Goal: Register for event/course

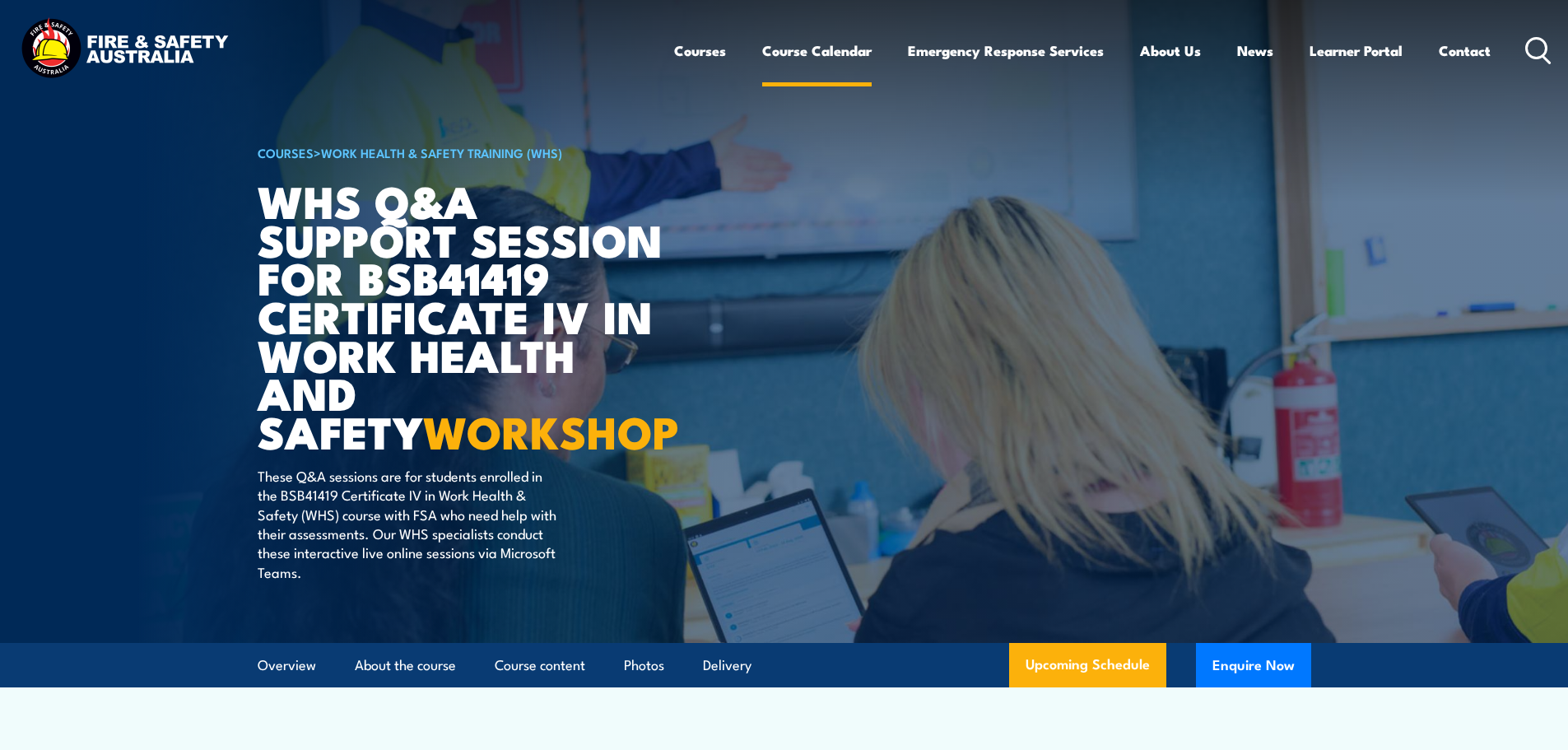
click at [815, 55] on link "Course Calendar" at bounding box center [817, 51] width 110 height 44
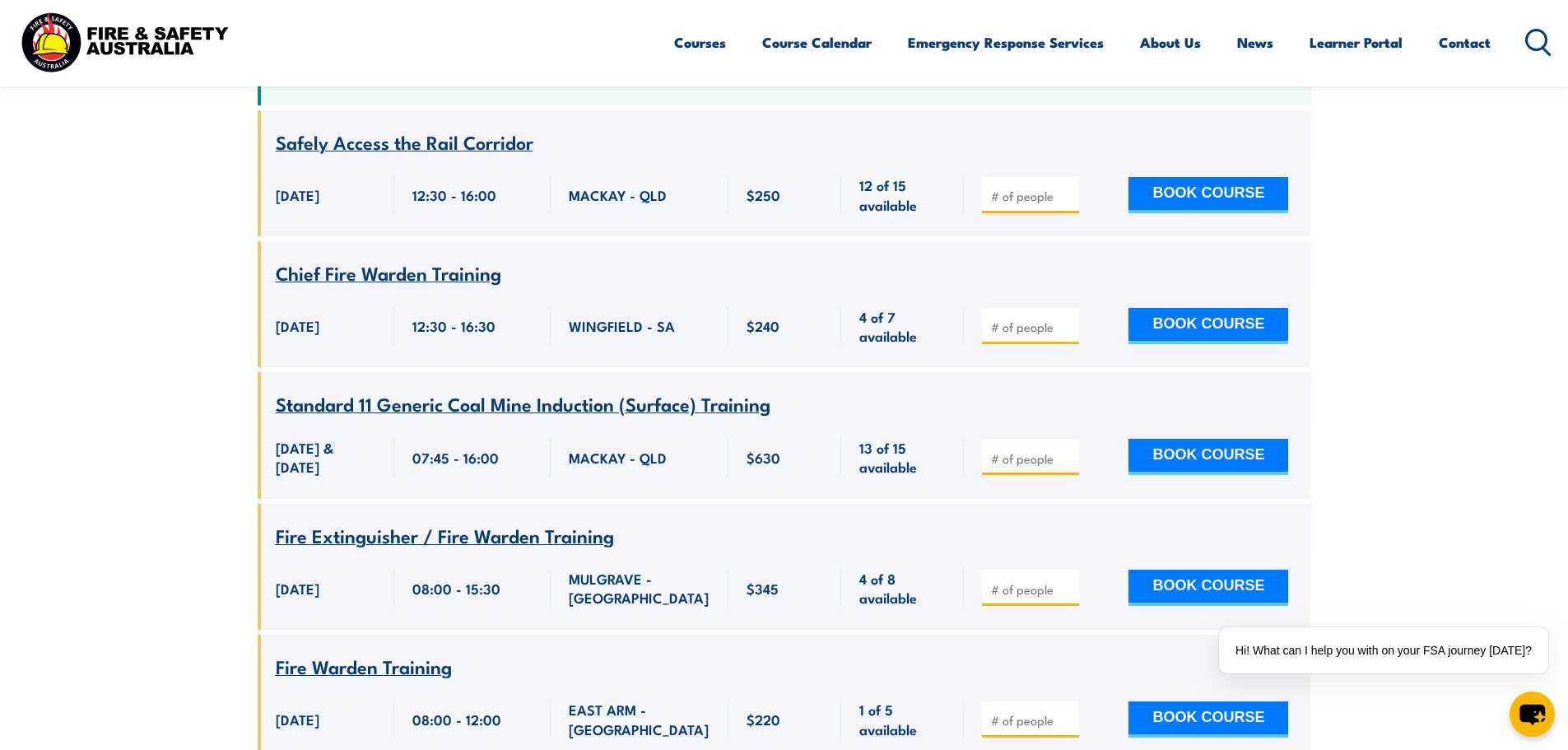
scroll to position [329, 0]
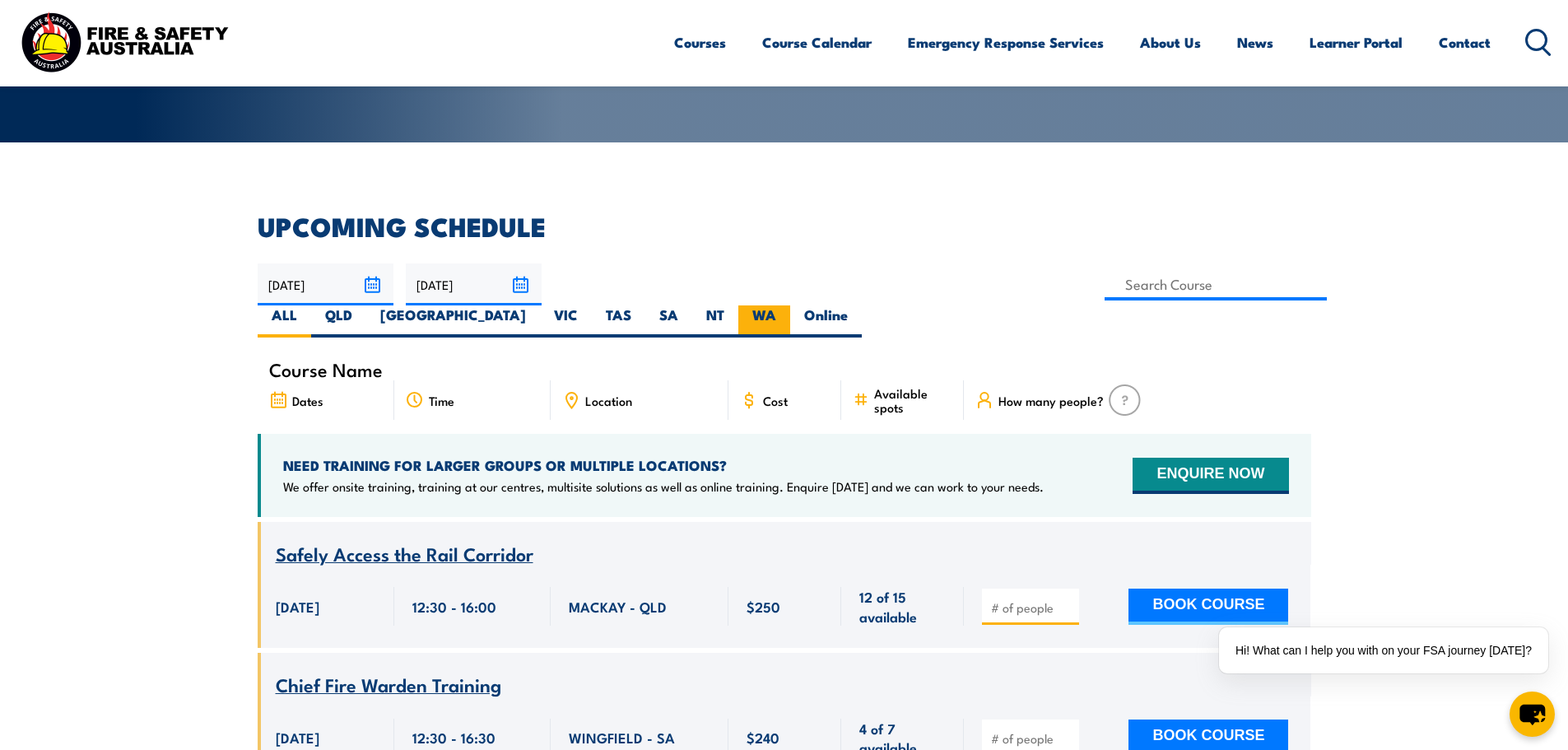
click at [791, 306] on label "WA" at bounding box center [764, 321] width 51 height 32
click at [787, 306] on input "WA" at bounding box center [782, 311] width 11 height 11
radio input "true"
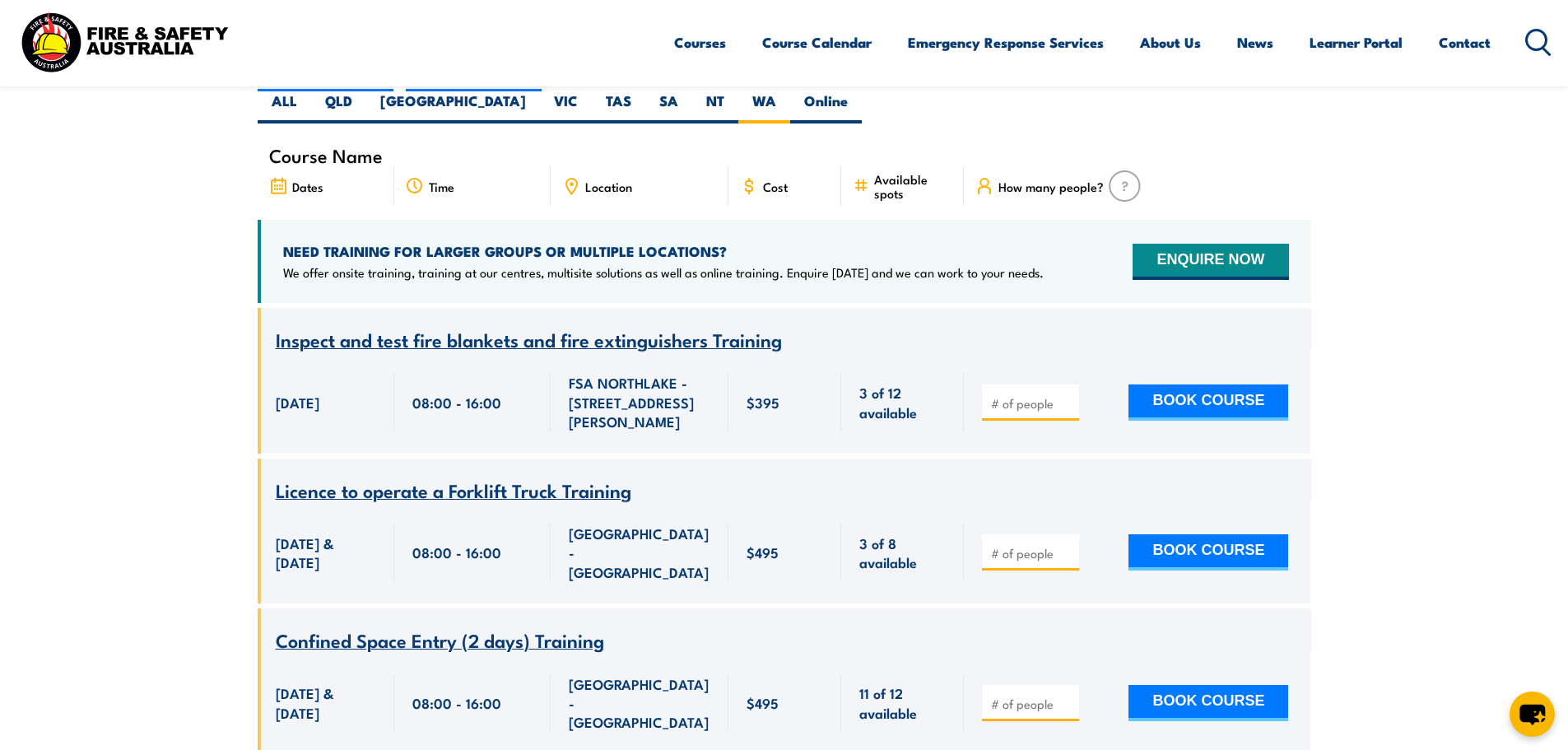
click at [467, 476] on span "Licence to operate a Forklift Truck Training" at bounding box center [453, 490] width 355 height 28
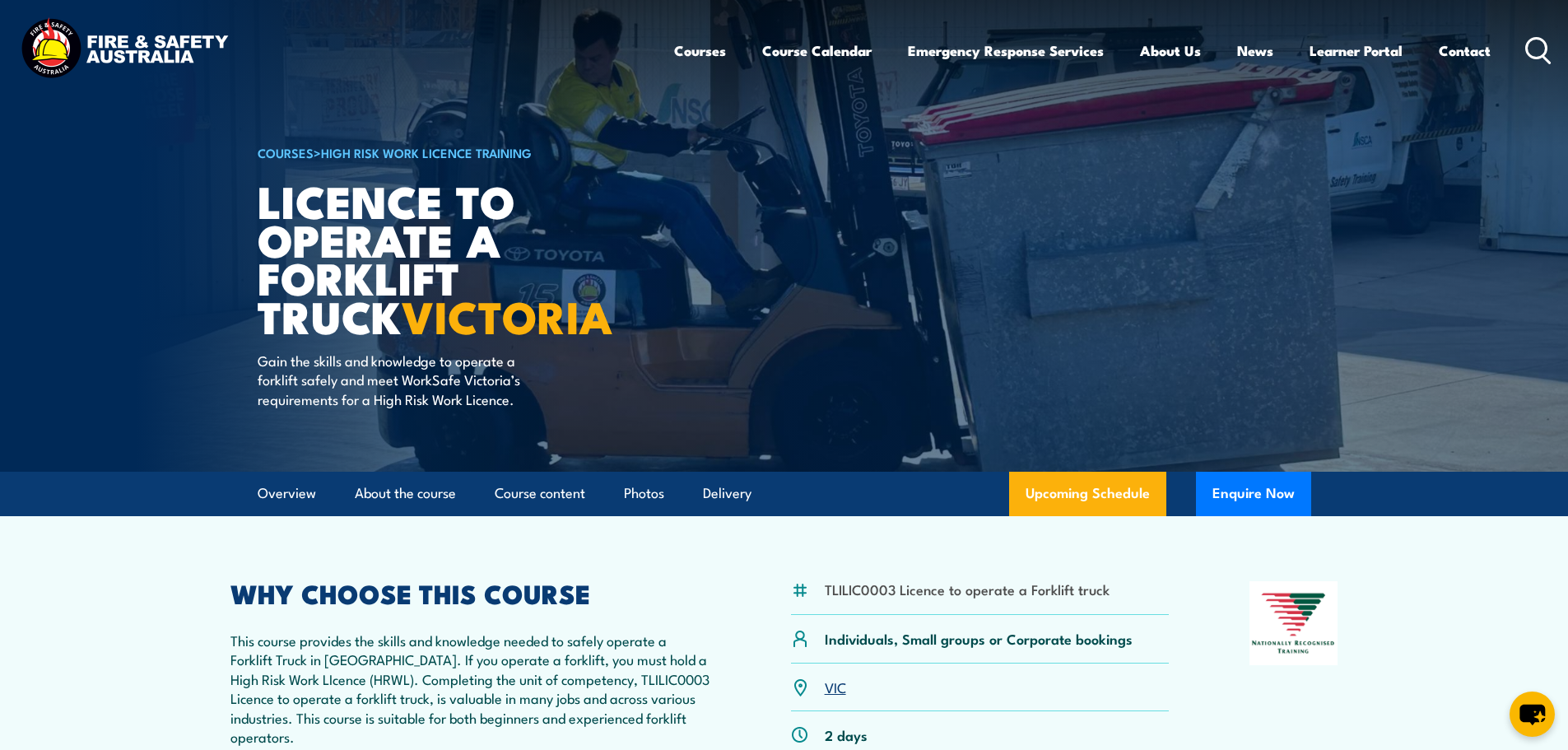
scroll to position [164, 0]
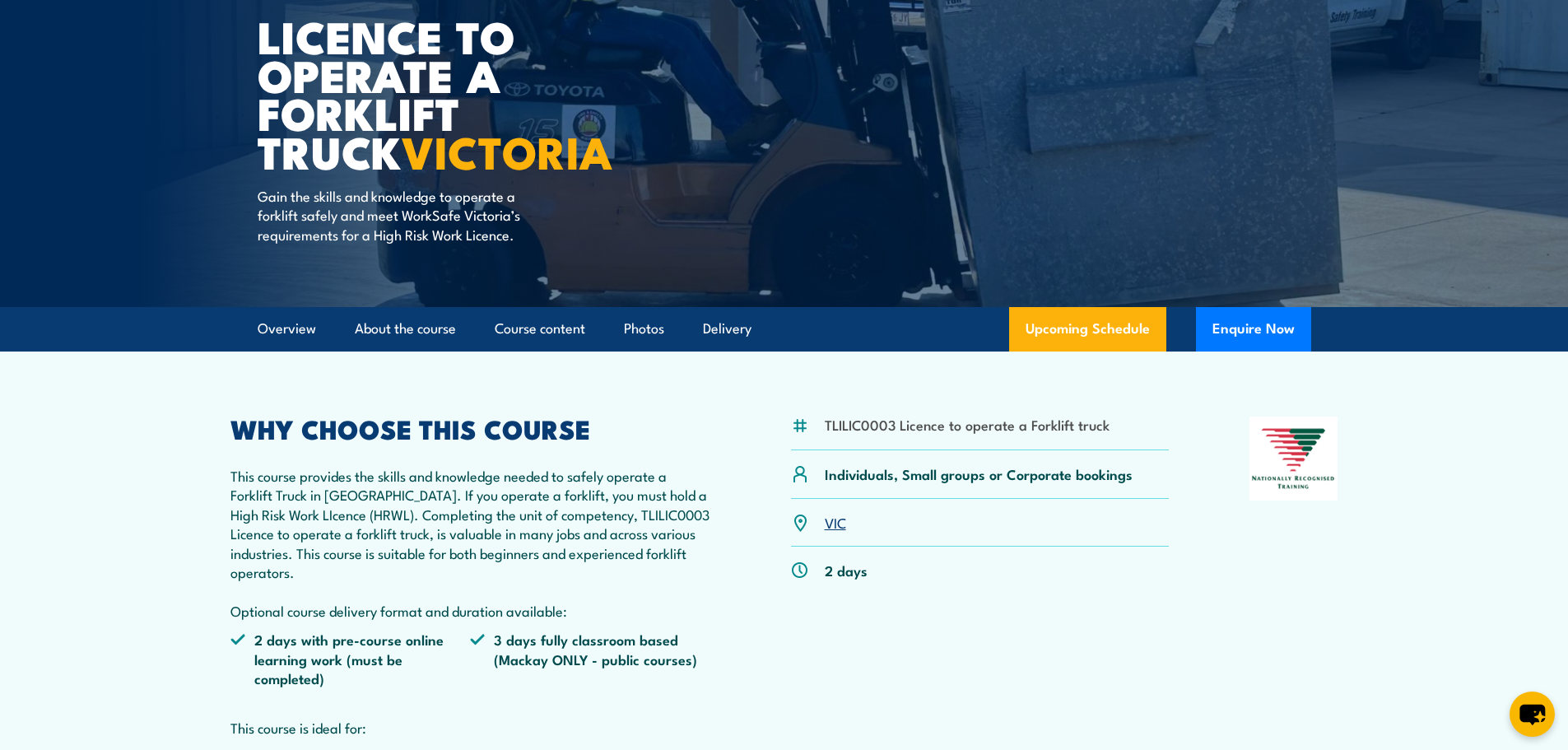
click at [834, 526] on link "VIC" at bounding box center [835, 522] width 22 height 20
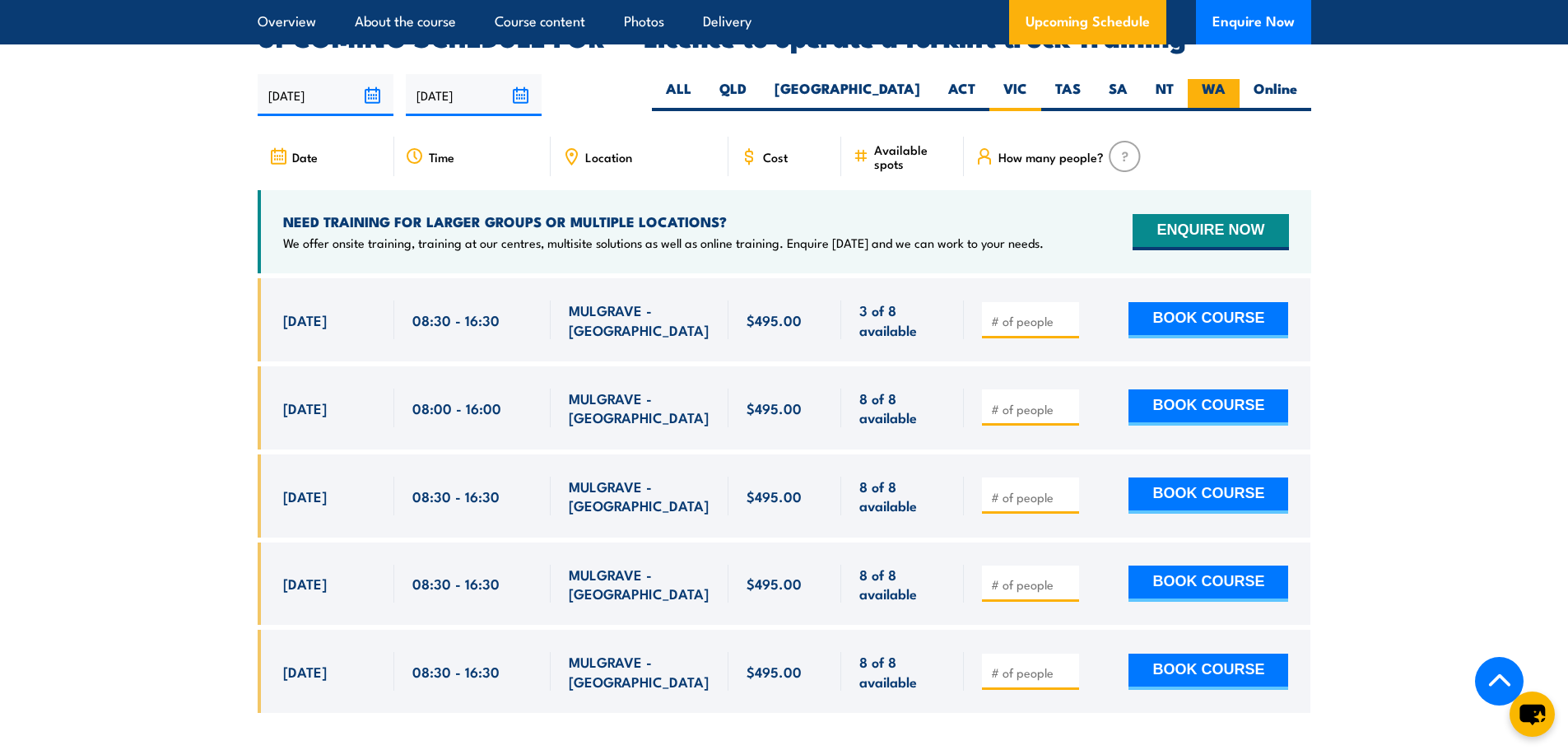
click at [1205, 79] on label "WA" at bounding box center [1213, 95] width 51 height 32
click at [1226, 79] on input "WA" at bounding box center [1231, 84] width 11 height 11
radio input "true"
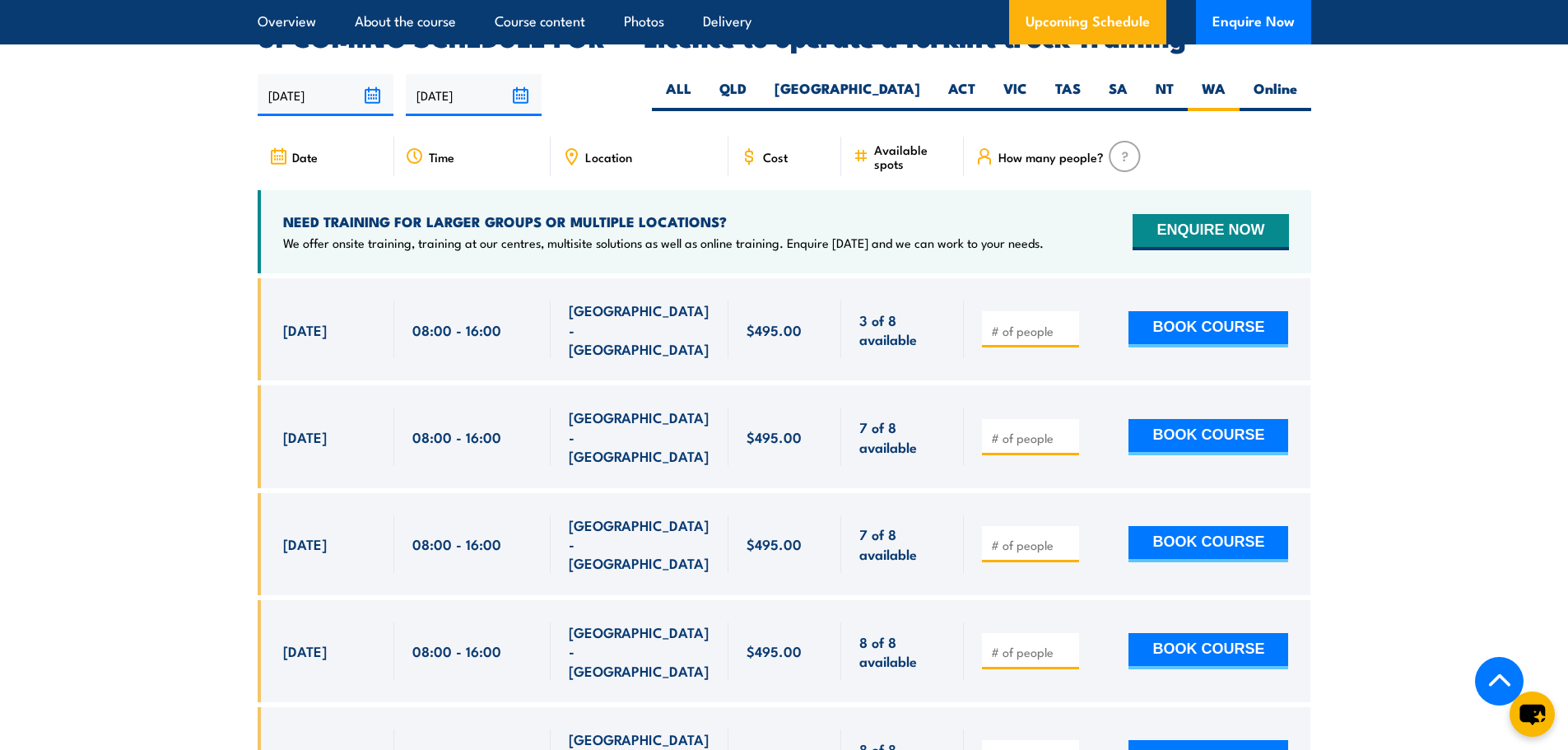
scroll to position [2617, 0]
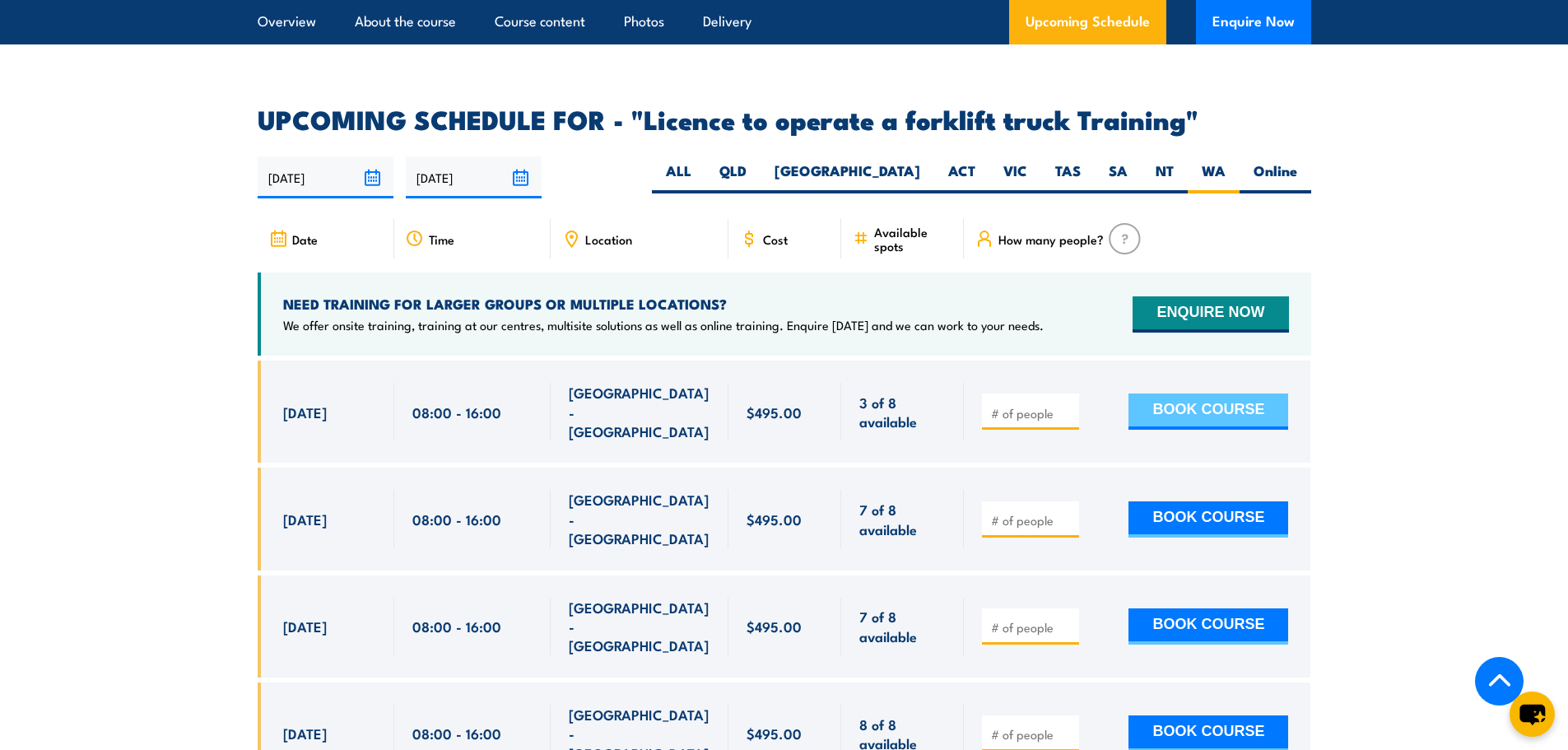
click at [1181, 394] on button "BOOK COURSE" at bounding box center [1208, 412] width 159 height 37
type input "1"
click at [1065, 405] on input "1" at bounding box center [1031, 414] width 82 height 17
click at [1169, 394] on button "BOOK COURSE" at bounding box center [1208, 412] width 159 height 37
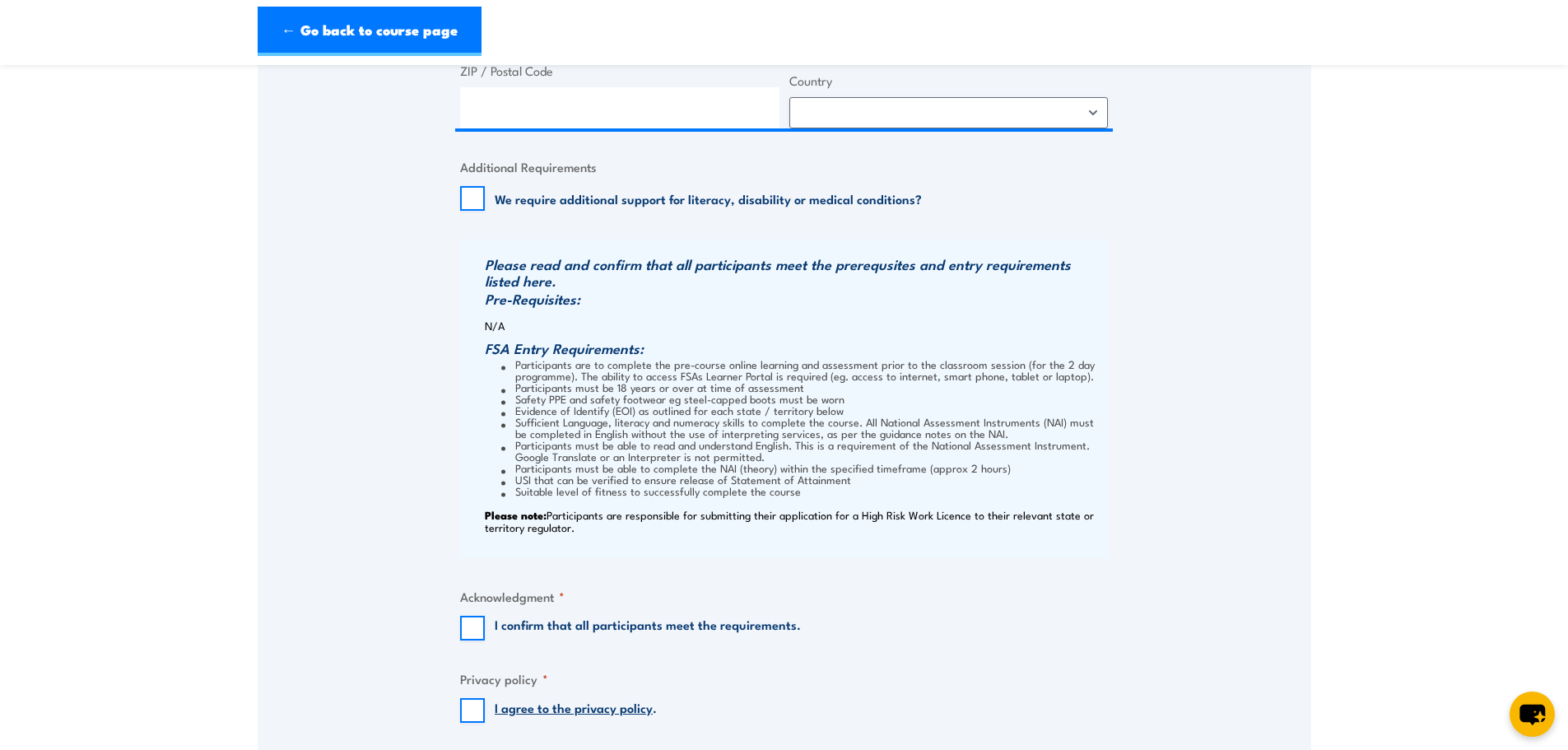
scroll to position [1235, 0]
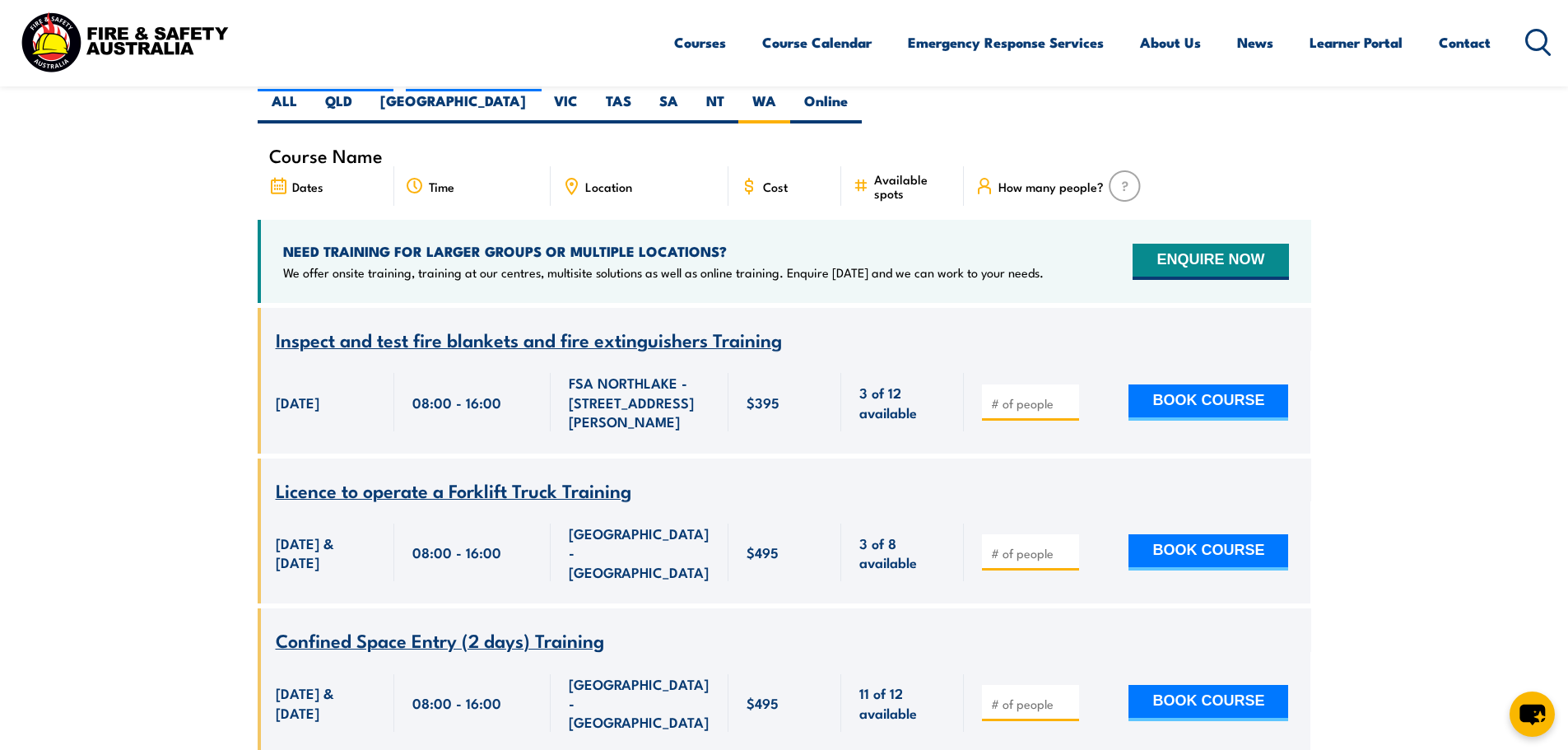
scroll to position [379, 0]
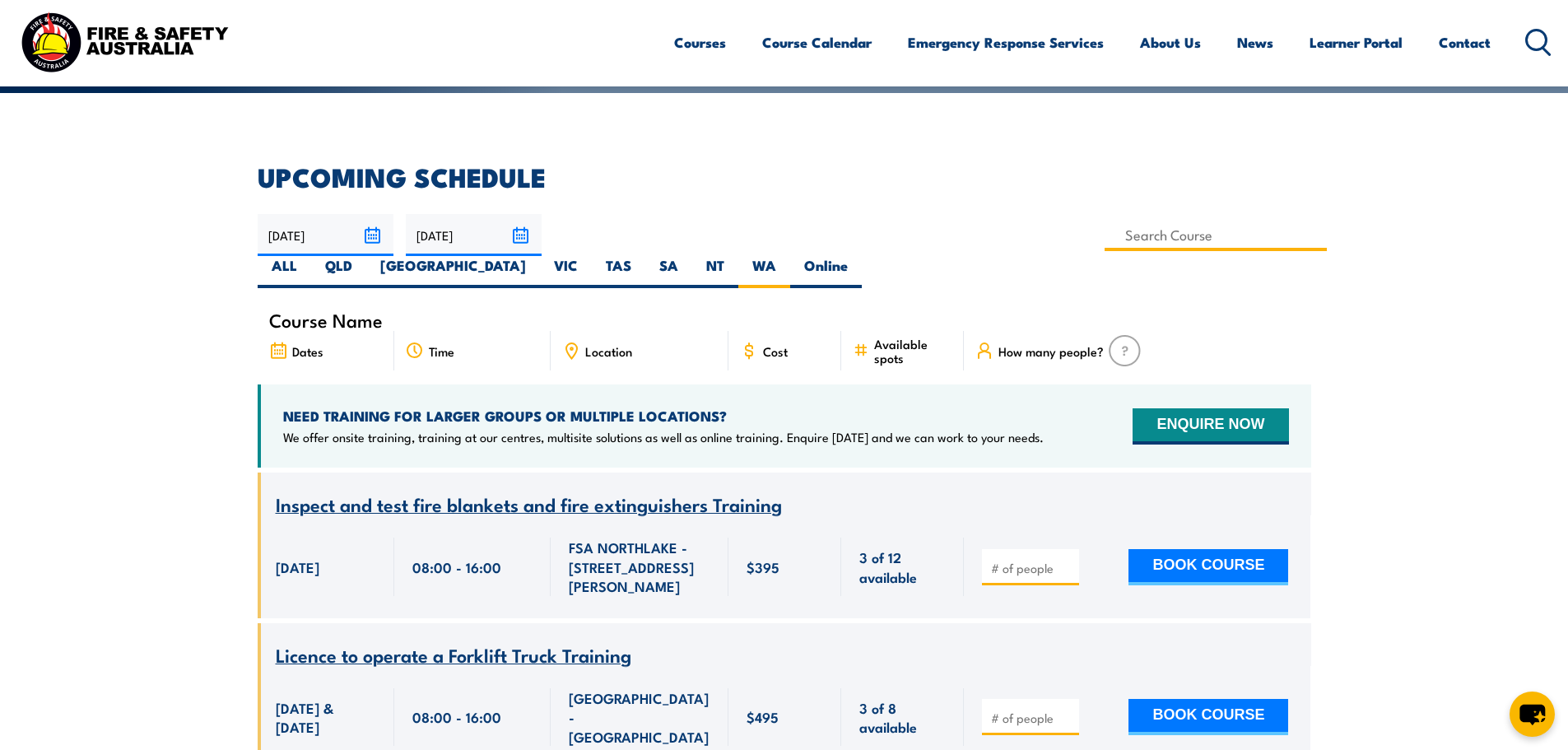
click at [1105, 233] on input at bounding box center [1216, 235] width 223 height 32
type input "BSB41419 – Certificate IV in Work Health and Safety"
